Goal: Task Accomplishment & Management: Complete application form

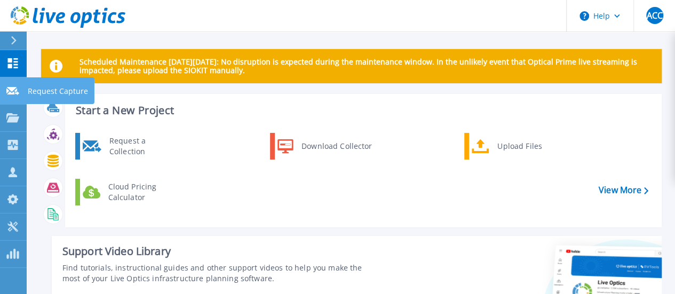
click at [13, 92] on icon at bounding box center [12, 91] width 13 height 8
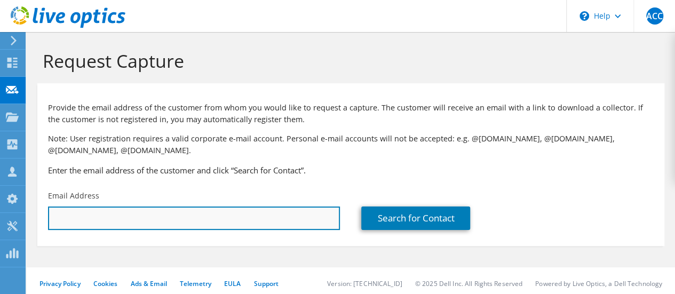
click at [266, 211] on input "text" at bounding box center [194, 217] width 292 height 23
paste input "[EMAIL_ADDRESS][DOMAIN_NAME]"
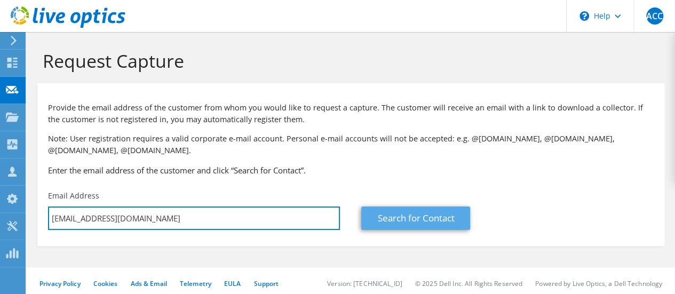
type input "[EMAIL_ADDRESS][DOMAIN_NAME]"
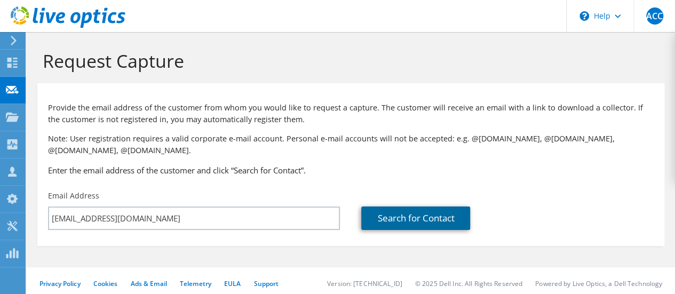
click at [415, 220] on link "Search for Contact" at bounding box center [415, 217] width 109 height 23
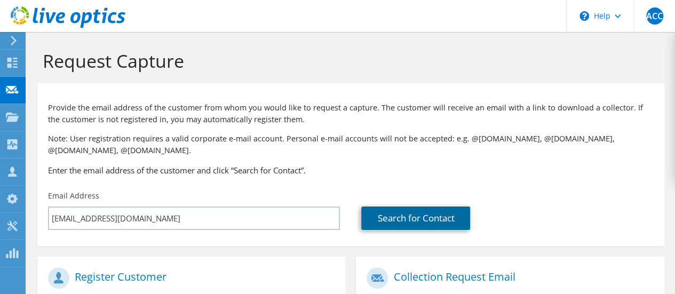
scroll to position [213, 0]
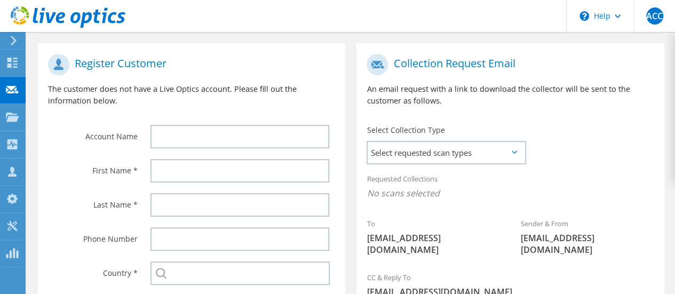
click at [223, 124] on div at bounding box center [242, 136] width 205 height 34
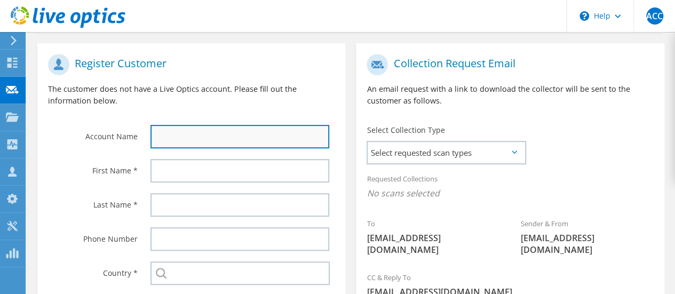
click at [225, 127] on input "text" at bounding box center [239, 136] width 179 height 23
paste input "IL-Benet Academy (BA)"
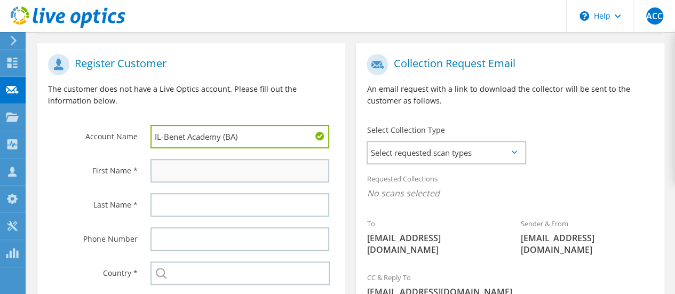
type input "IL-Benet Academy (BA)"
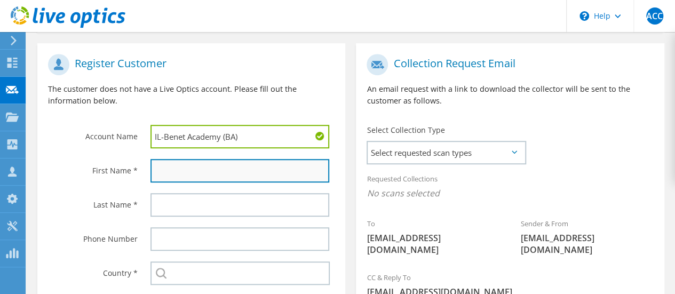
click at [184, 165] on input "text" at bounding box center [239, 170] width 179 height 23
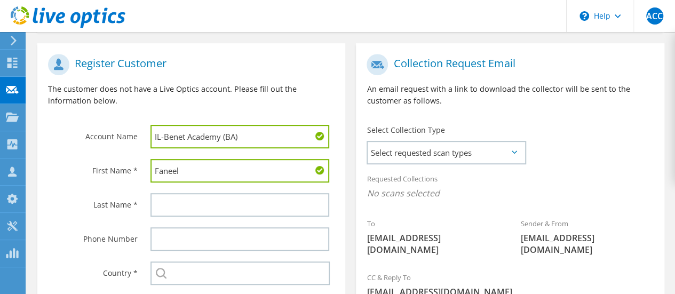
type input "Faneel"
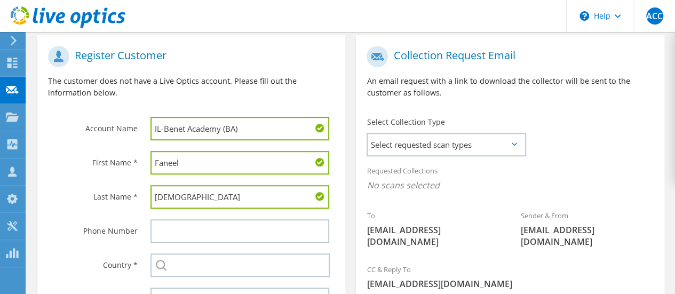
scroll to position [320, 0]
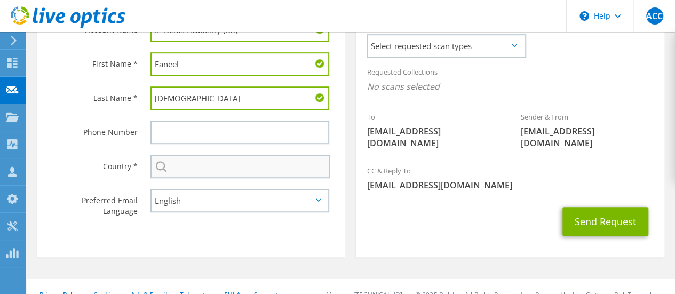
type input "[DEMOGRAPHIC_DATA]"
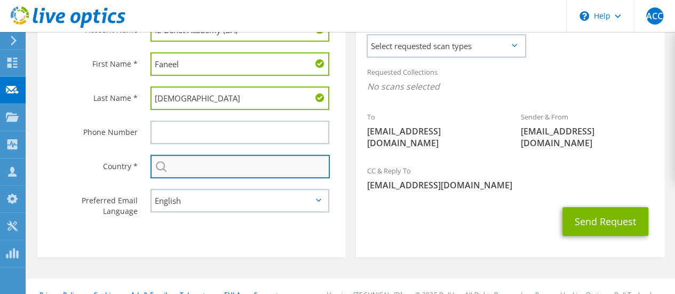
click at [193, 170] on input "text" at bounding box center [239, 166] width 179 height 23
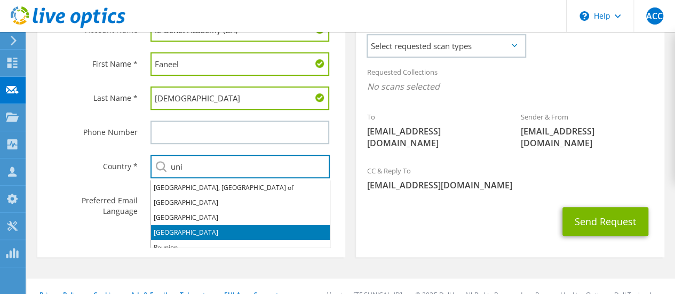
click at [210, 226] on li "[GEOGRAPHIC_DATA]" at bounding box center [240, 232] width 179 height 15
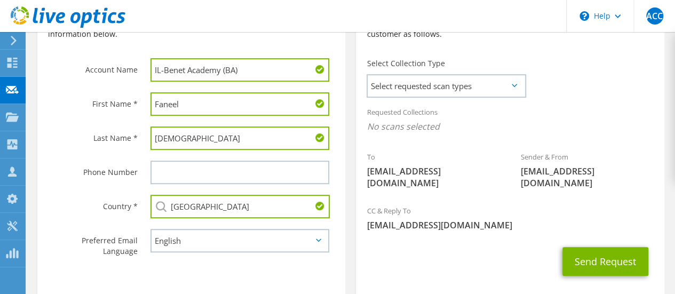
scroll to position [267, 0]
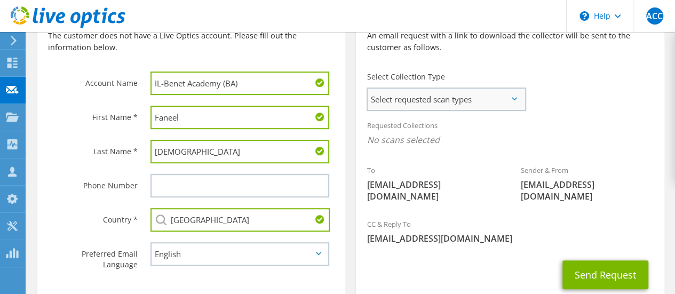
type input "[GEOGRAPHIC_DATA]"
click at [486, 106] on span "Select requested scan types" at bounding box center [445, 99] width 157 height 21
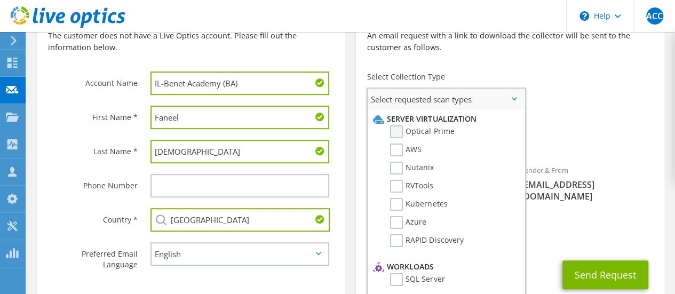
click at [403, 130] on label "Optical Prime" at bounding box center [422, 131] width 64 height 13
click at [0, 0] on input "Optical Prime" at bounding box center [0, 0] width 0 height 0
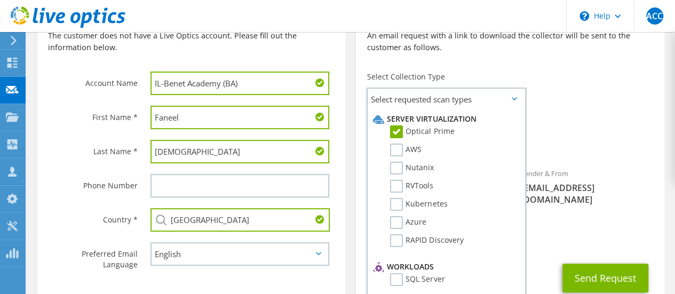
click at [582, 107] on div "To [EMAIL_ADDRESS][DOMAIN_NAME] Sender & From [EMAIL_ADDRESS][DOMAIN_NAME]" at bounding box center [510, 105] width 308 height 221
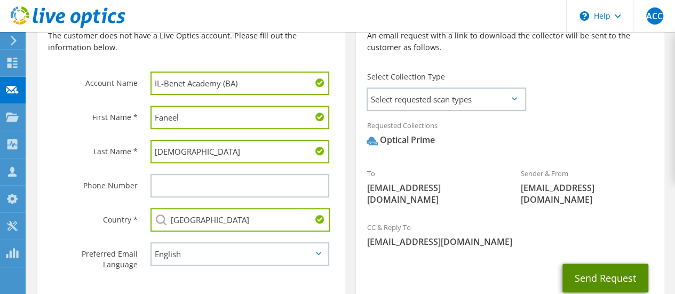
click at [599, 273] on button "Send Request" at bounding box center [605, 277] width 86 height 29
